Goal: Obtain resource: Download file/media

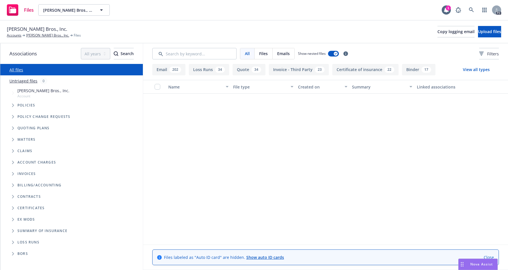
scroll to position [1156, 0]
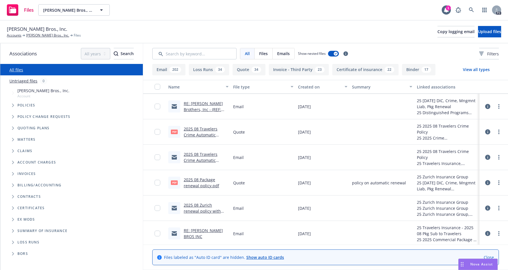
click at [197, 155] on link "2025 08 Travelers Crime Automatic renewal email.msg" at bounding box center [202, 160] width 36 height 17
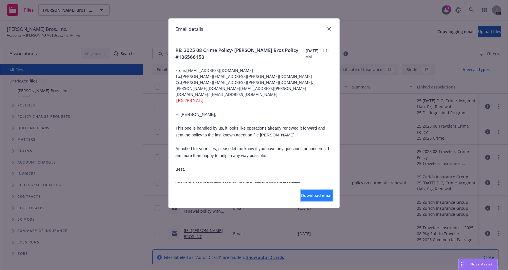
click at [305, 195] on span "Download email" at bounding box center [316, 195] width 31 height 5
click at [327, 27] on link "close" at bounding box center [329, 28] width 7 height 7
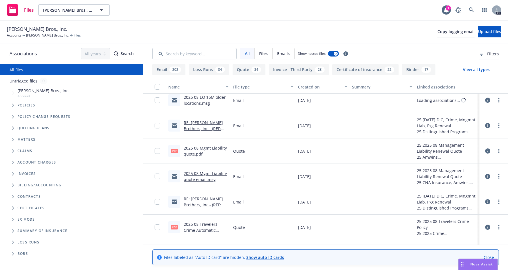
scroll to position [1034, 0]
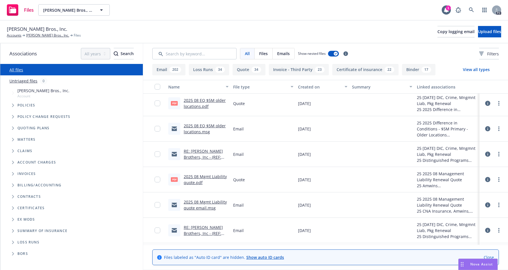
click at [193, 177] on link "2025 08 Mgmt Liability quote.pdf" at bounding box center [205, 179] width 43 height 11
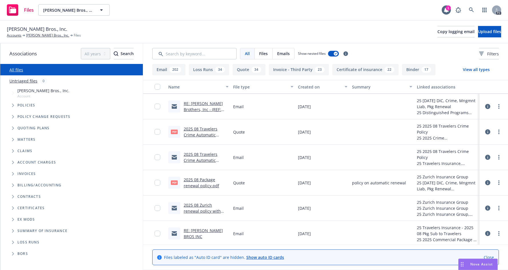
scroll to position [1175, 0]
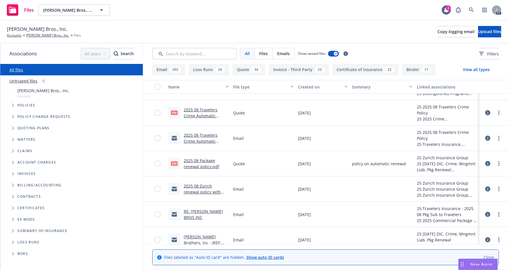
click at [195, 160] on link "2025 08 Package renewal policy.pdf" at bounding box center [201, 163] width 35 height 11
